Goal: Task Accomplishment & Management: Use online tool/utility

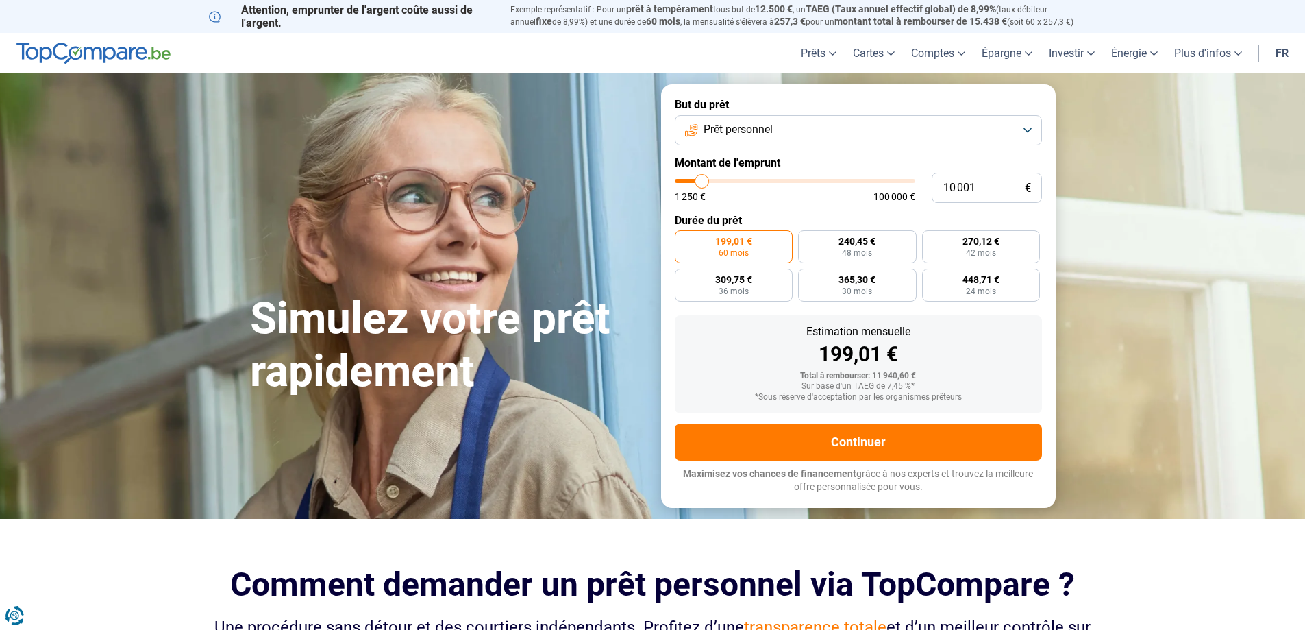
type input "9 750"
type input "9750"
type input "10 500"
type input "10500"
type input "11 000"
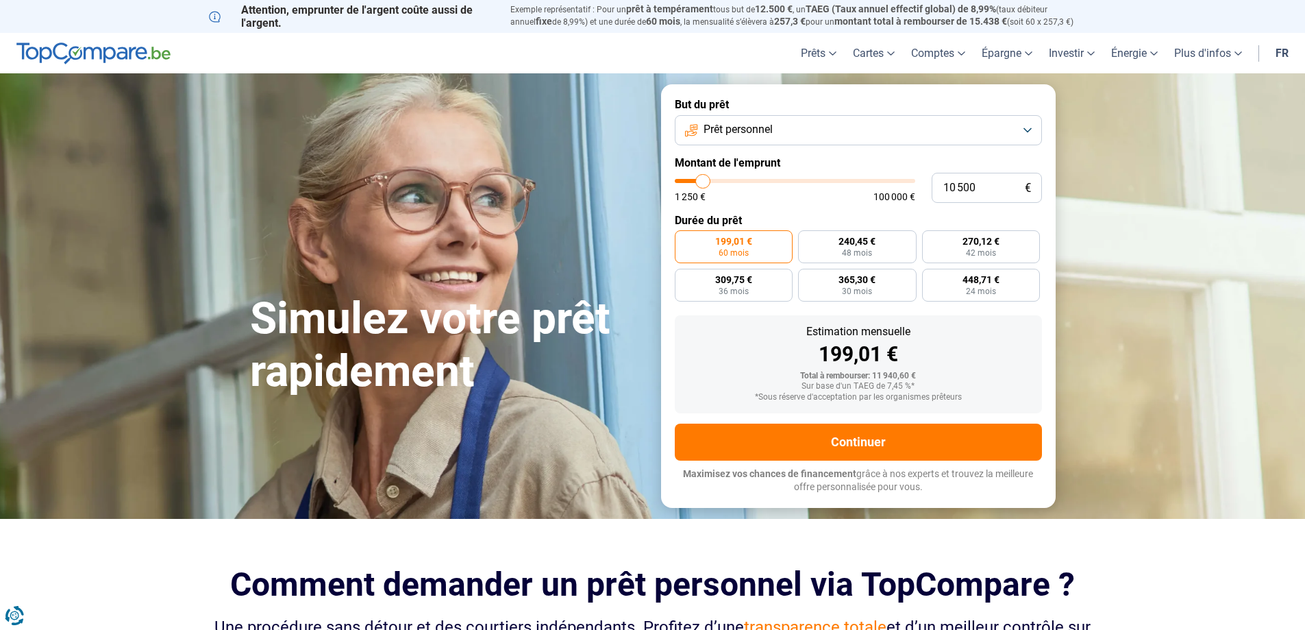
type input "11000"
type input "11 250"
type input "11250"
type input "11 750"
type input "11750"
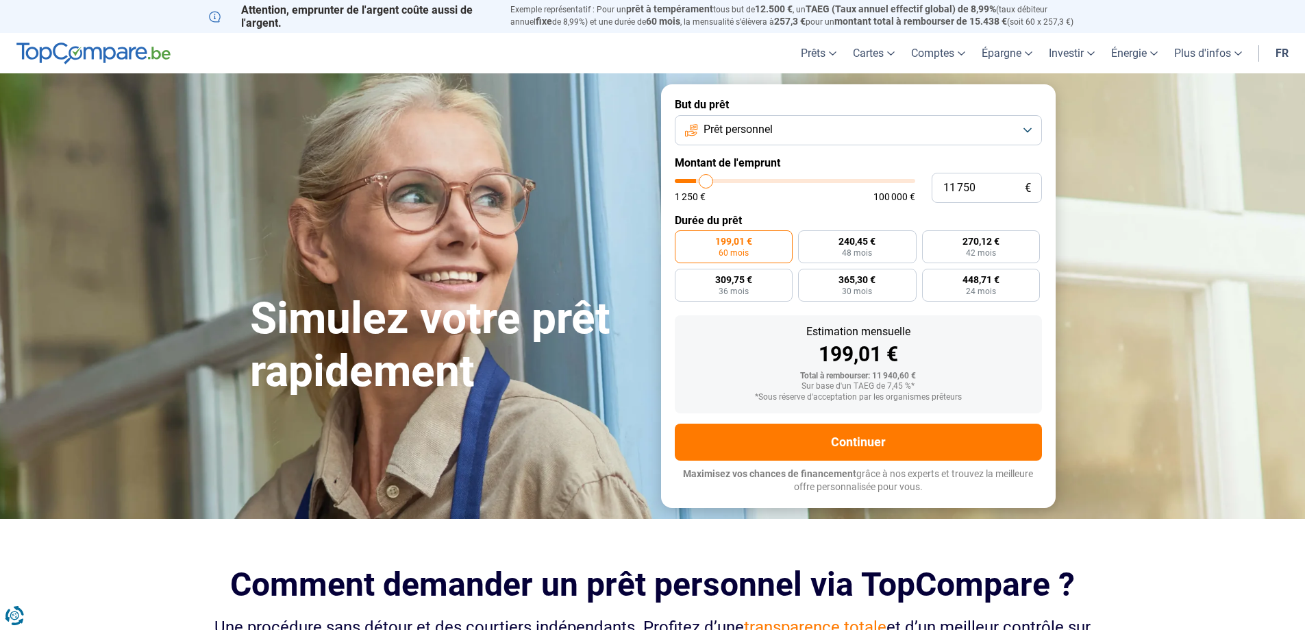
type input "12 000"
type input "12000"
type input "12 500"
type input "12500"
type input "12 750"
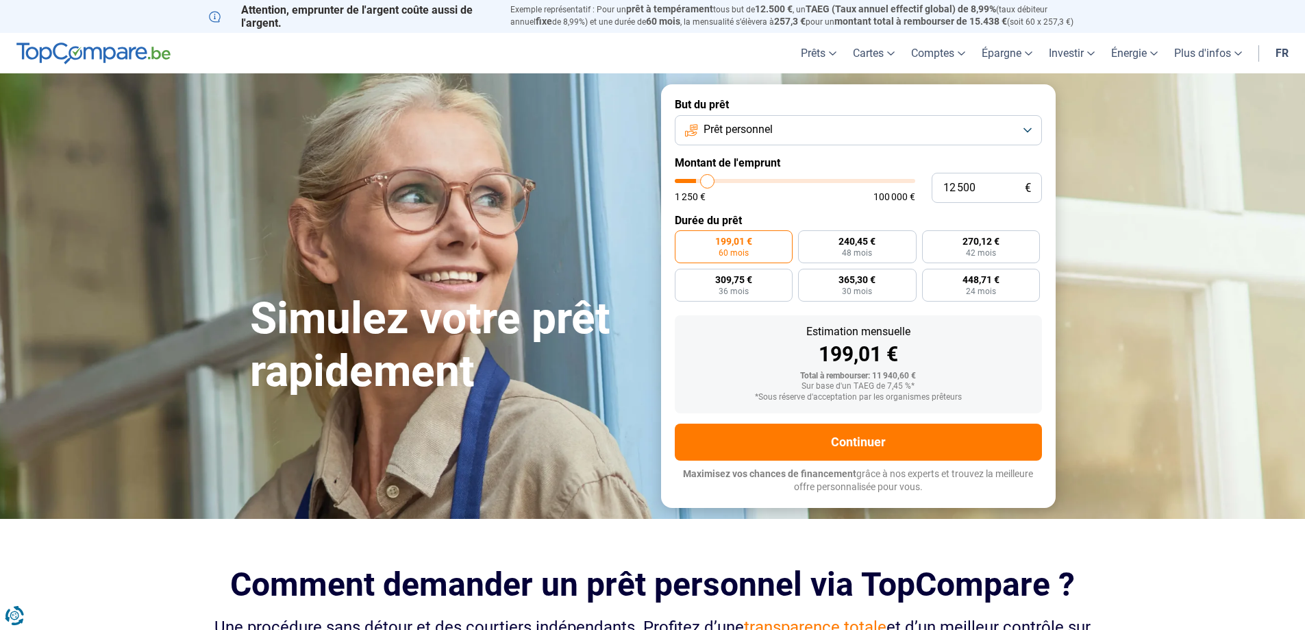
type input "12750"
type input "13 250"
type input "13250"
type input "13 500"
type input "13500"
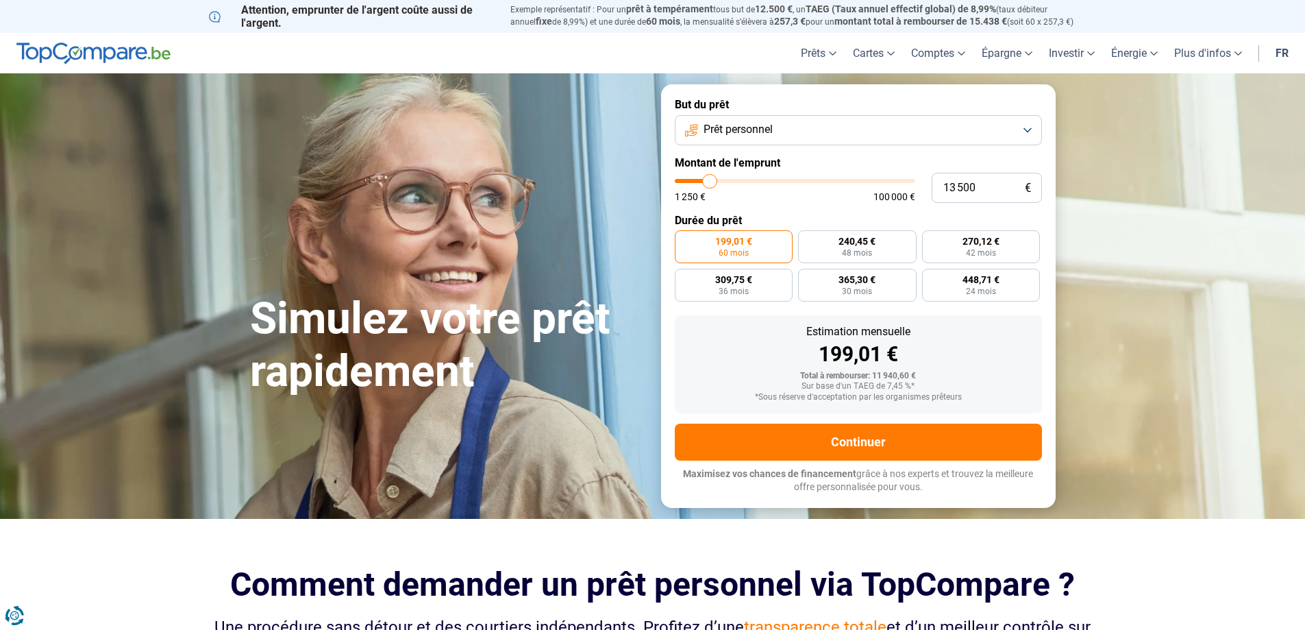
type input "14 250"
type input "14250"
type input "14 500"
type input "14500"
type input "14 750"
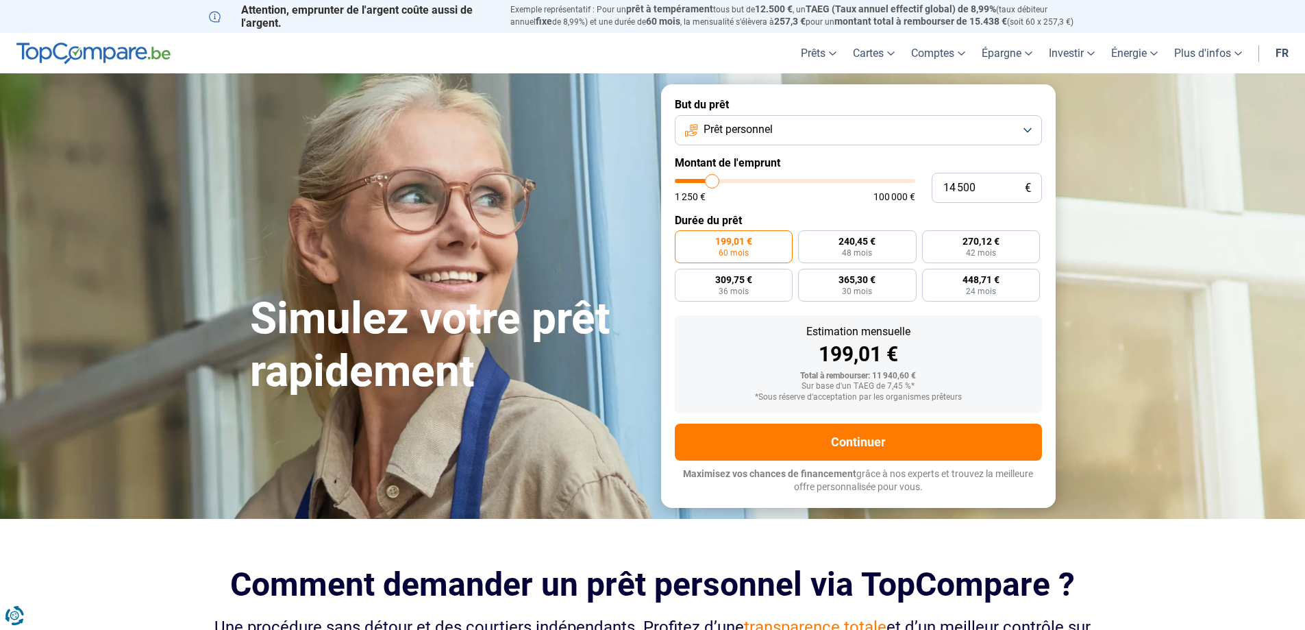
type input "14750"
type input "15 000"
type input "15000"
type input "15 500"
type input "15500"
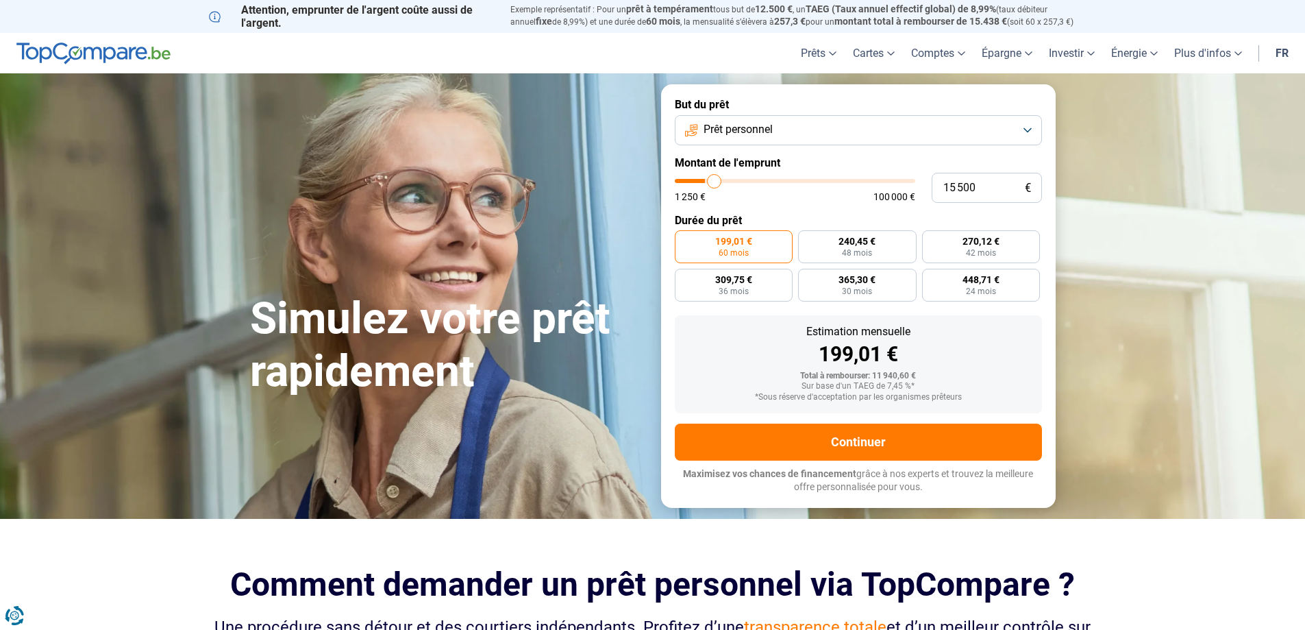
type input "16 000"
type input "16000"
type input "16 250"
type input "16250"
type input "16 500"
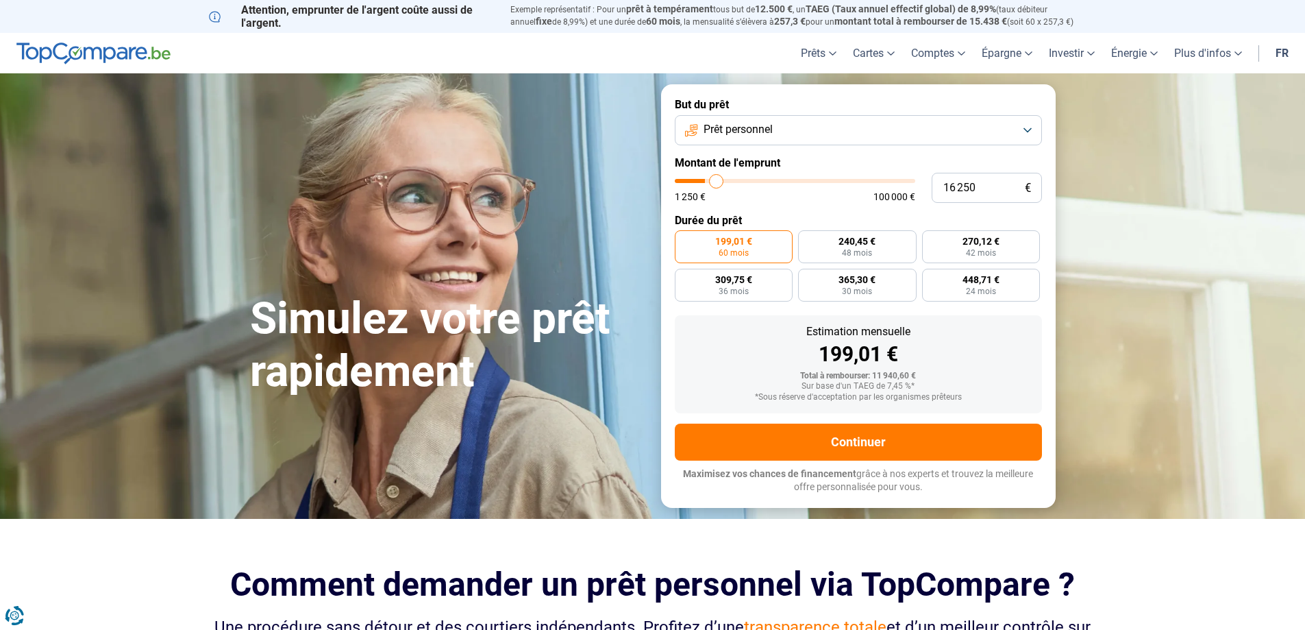
type input "16500"
type input "17 000"
type input "17000"
type input "17 250"
type input "17250"
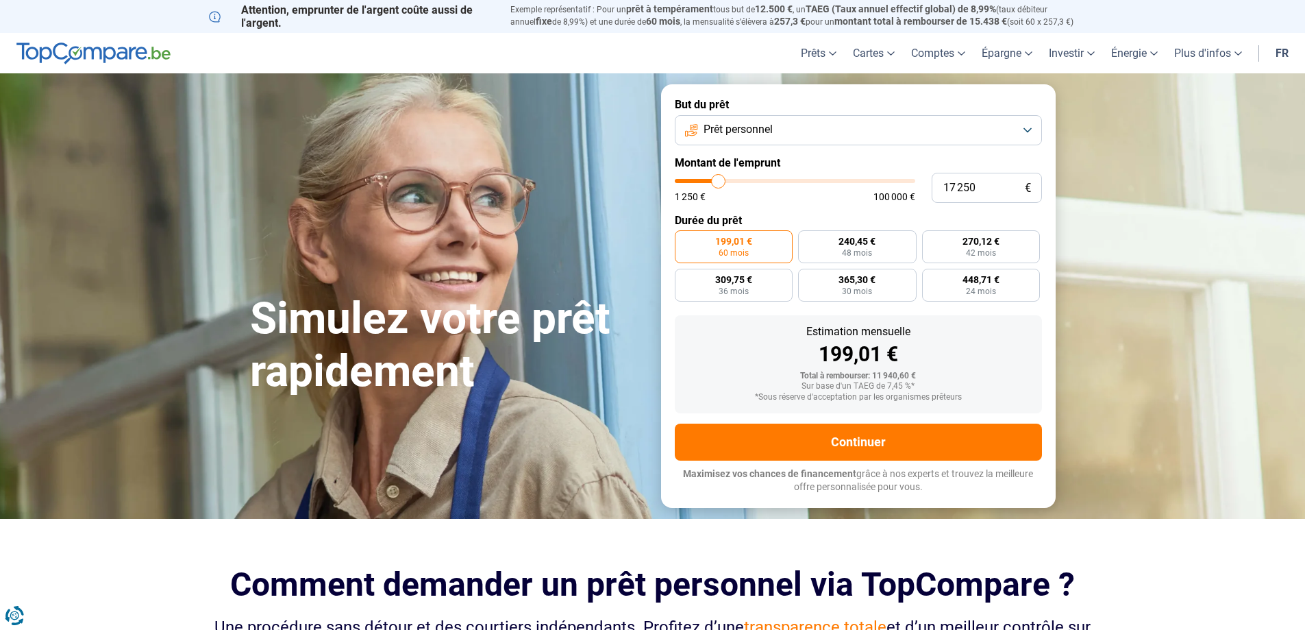
type input "17 500"
drag, startPoint x: 701, startPoint y: 181, endPoint x: 720, endPoint y: 181, distance: 19.2
type input "17500"
click at [719, 181] on input "range" at bounding box center [795, 181] width 241 height 4
radio input "false"
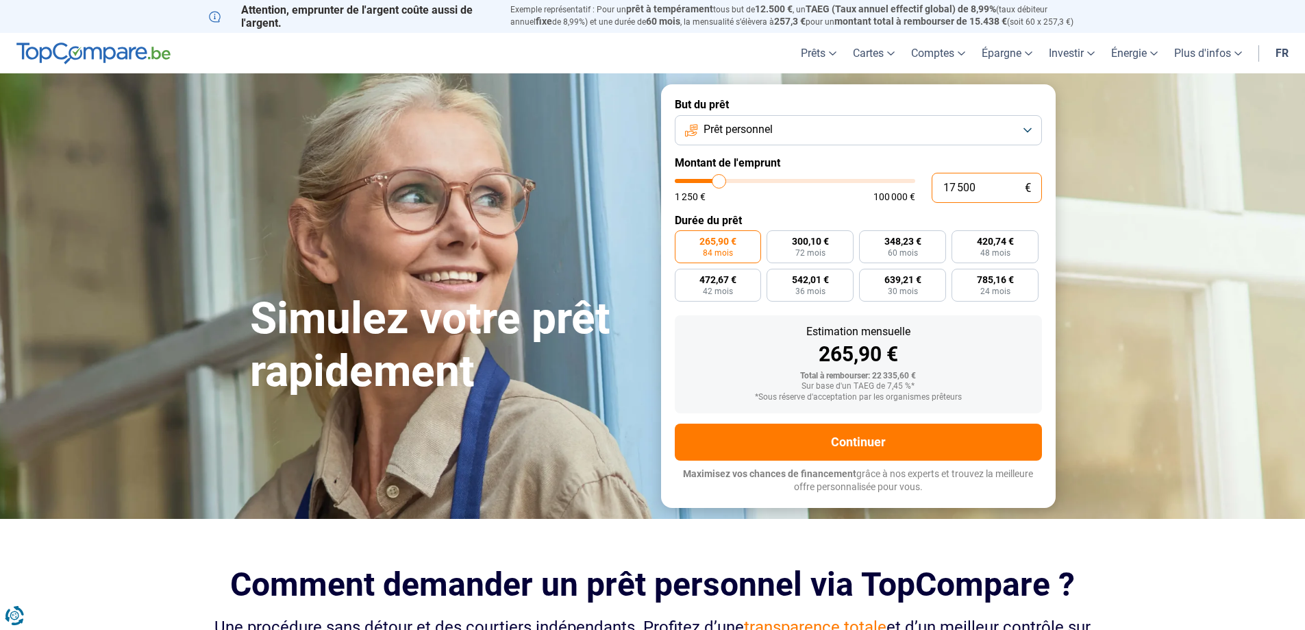
drag, startPoint x: 976, startPoint y: 189, endPoint x: 845, endPoint y: 192, distance: 130.9
click at [848, 192] on div "17 500 € 1 250 € 100 000 €" at bounding box center [858, 188] width 367 height 30
type input "2"
type input "1250"
type input "25"
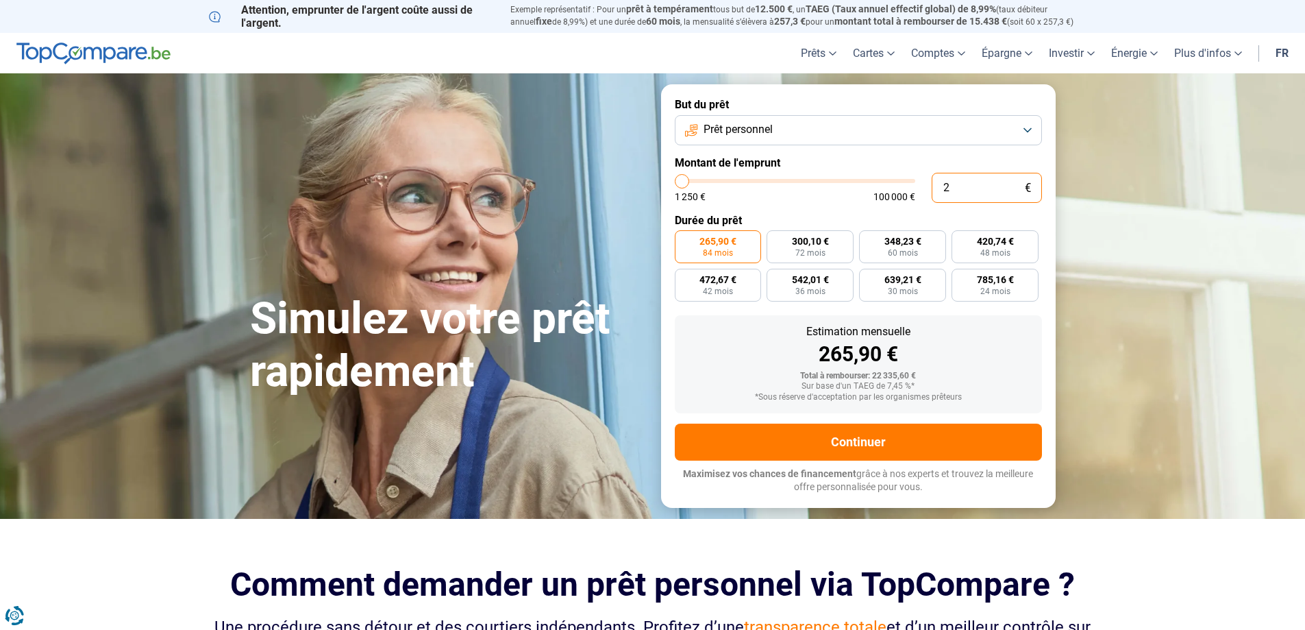
type input "1250"
type input "250"
type input "1250"
type input "2 500"
type input "2500"
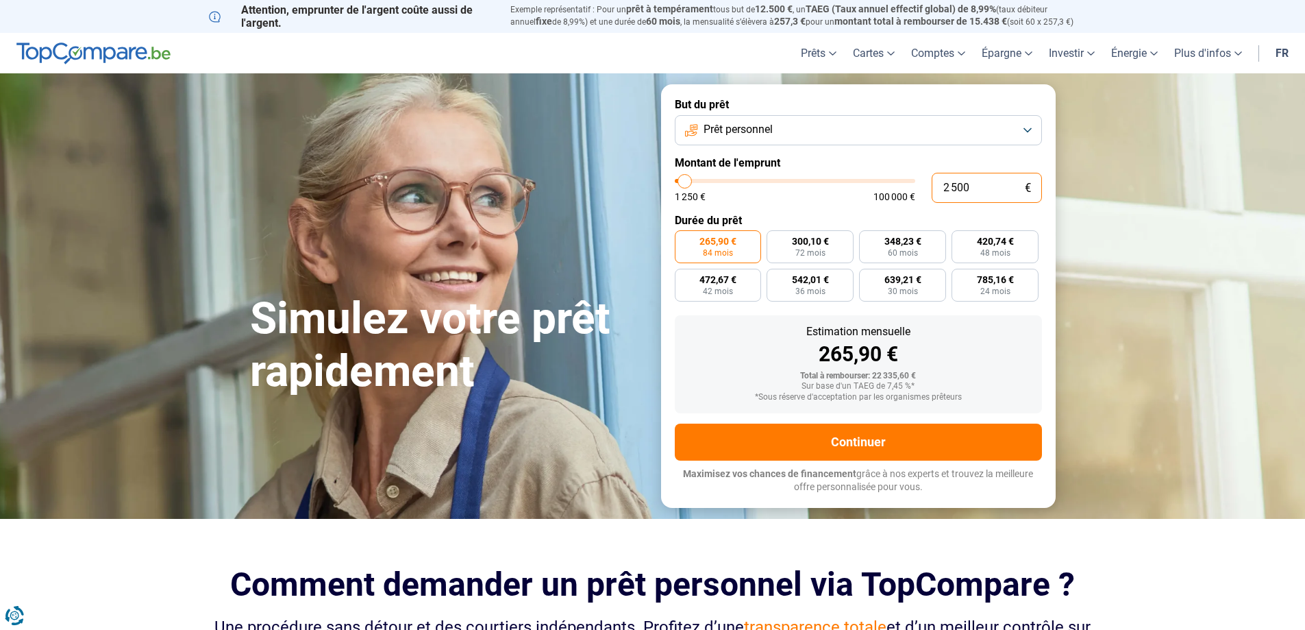
type input "25 000"
type input "25000"
radio input "false"
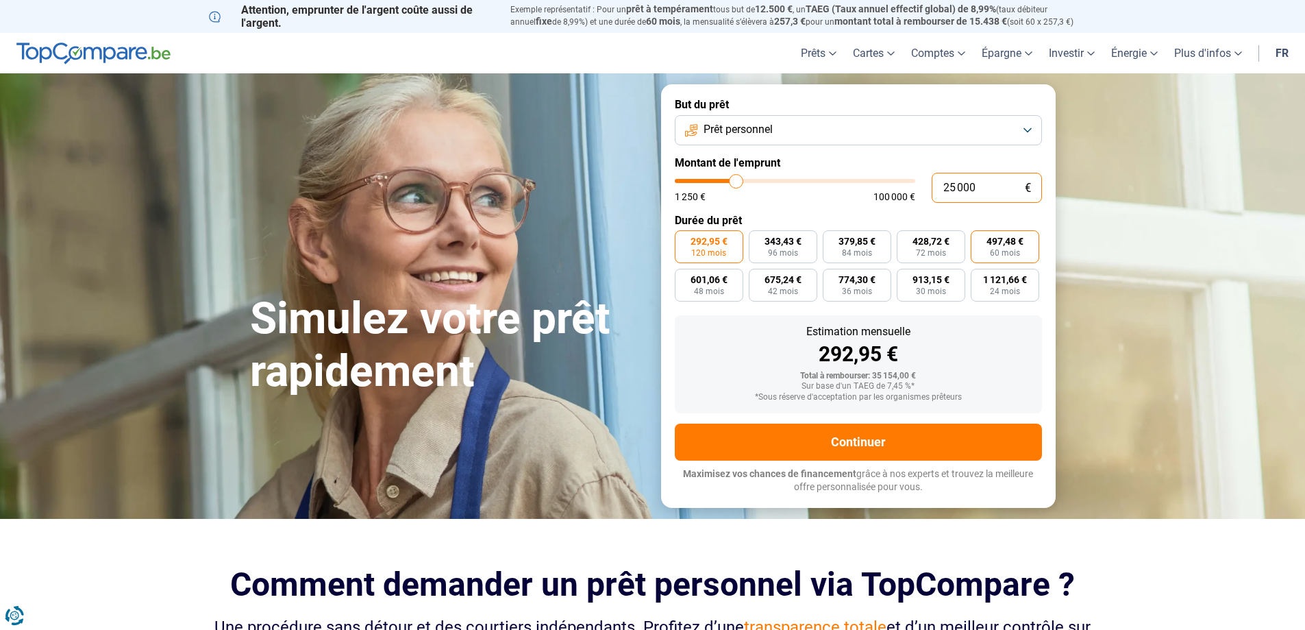
type input "25 000"
click at [1011, 243] on span "497,48 €" at bounding box center [1005, 241] width 37 height 10
click at [980, 239] on input "497,48 € 60 mois" at bounding box center [975, 234] width 9 height 9
radio input "true"
